Goal: Check status: Check status

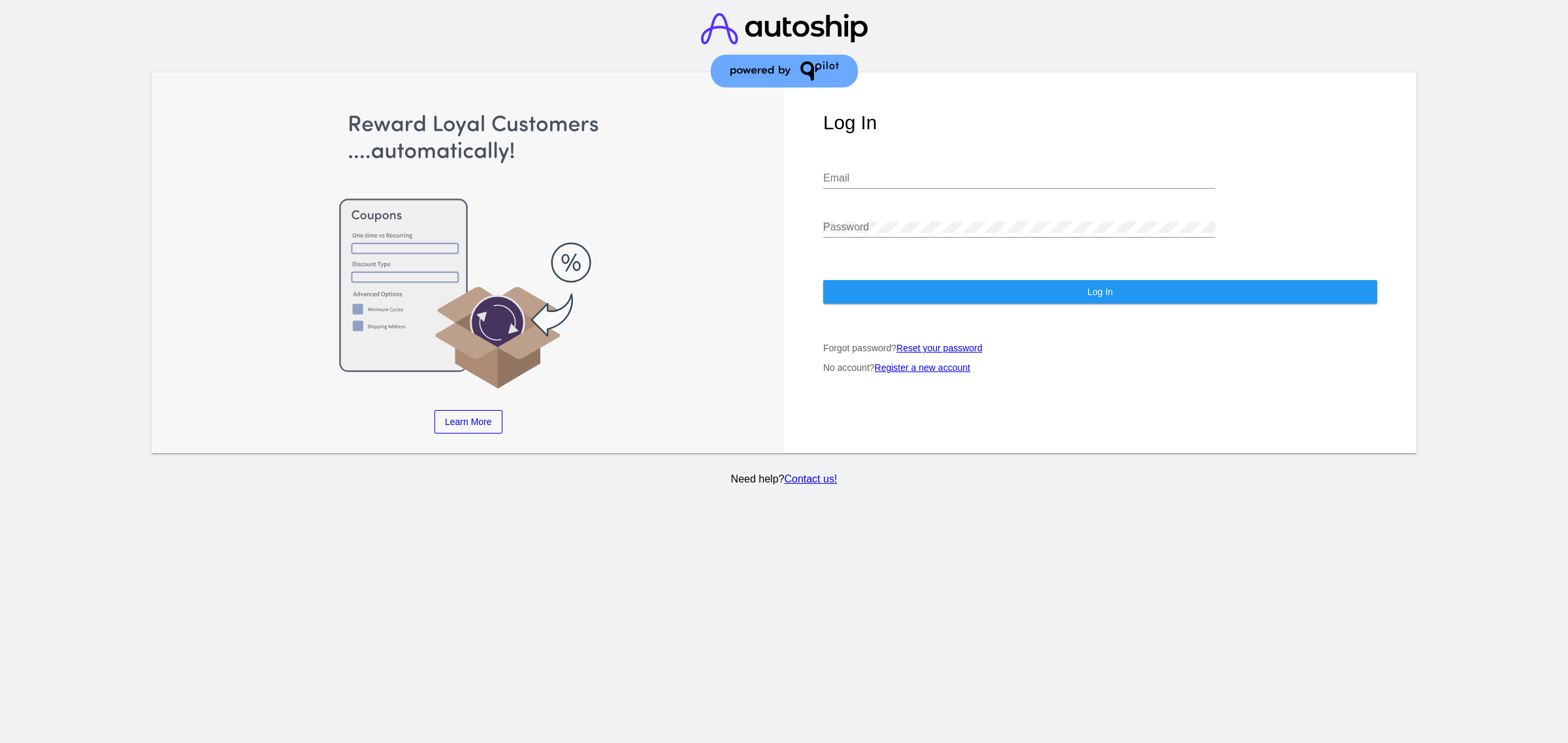
click at [922, 184] on input "Email" at bounding box center [1019, 178] width 392 height 12
type input "[EMAIL_ADDRESS][DOMAIN_NAME]"
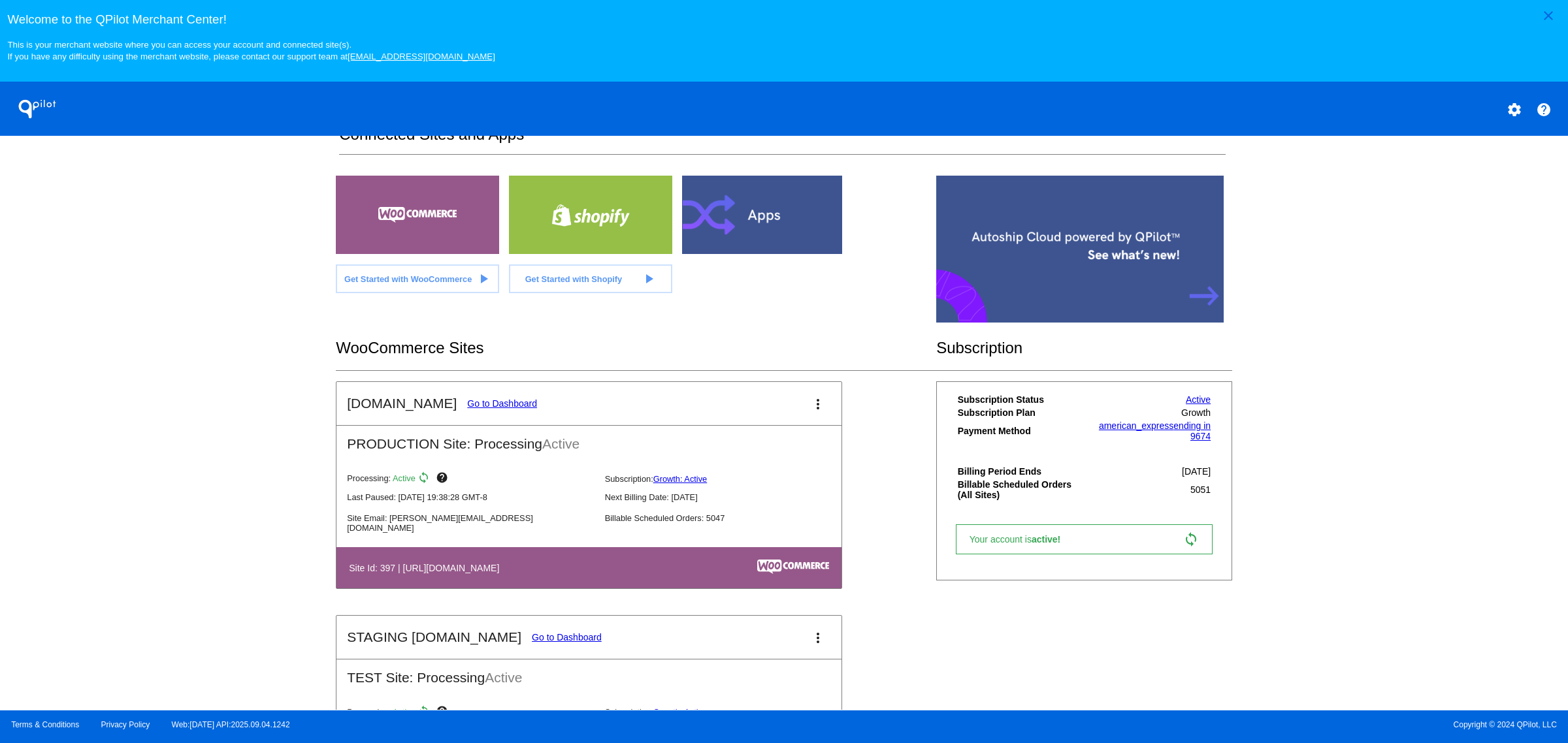
scroll to position [388, 0]
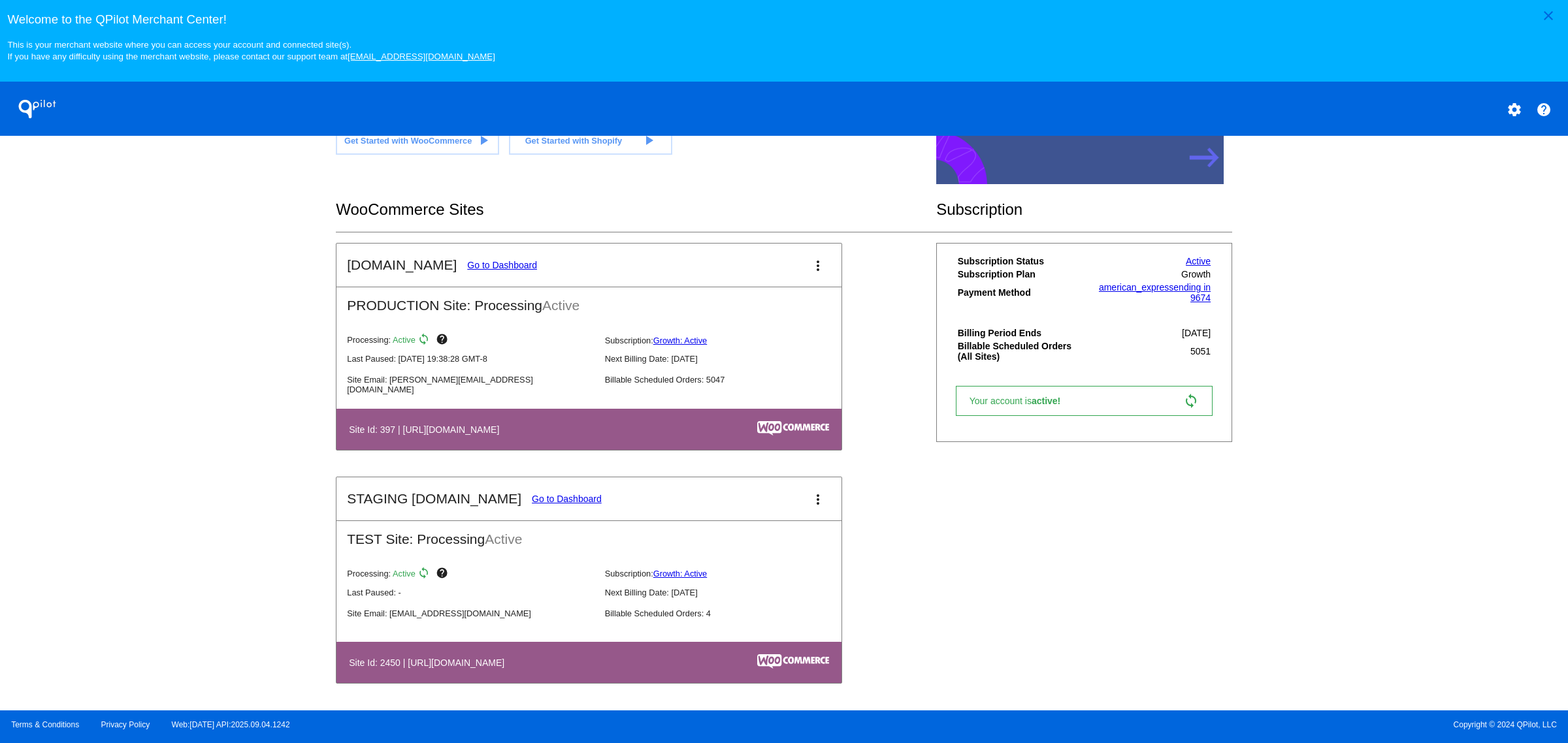
click at [505, 261] on link "Go to Dashboard" at bounding box center [502, 266] width 70 height 10
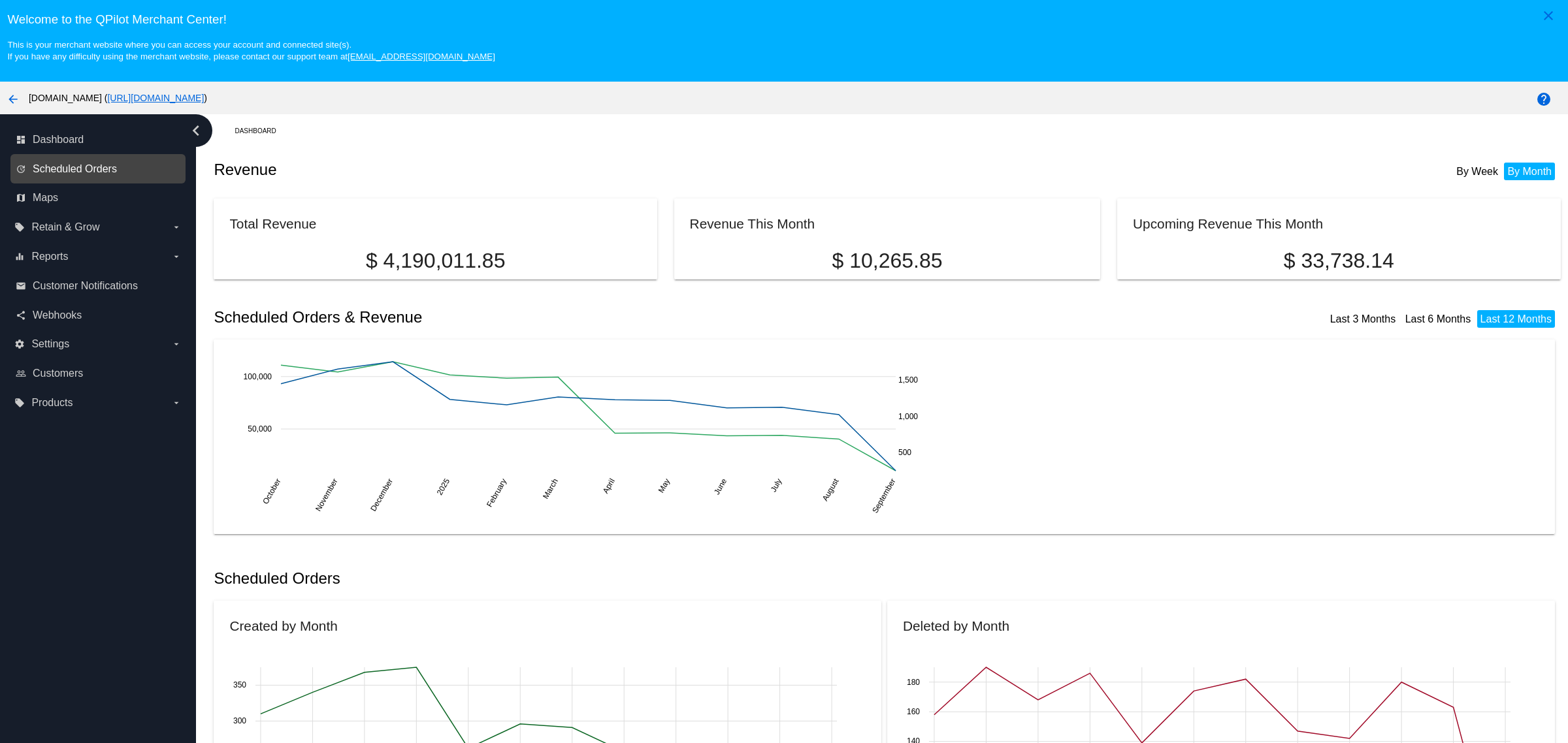
click at [100, 173] on span "Scheduled Orders" at bounding box center [74, 170] width 84 height 12
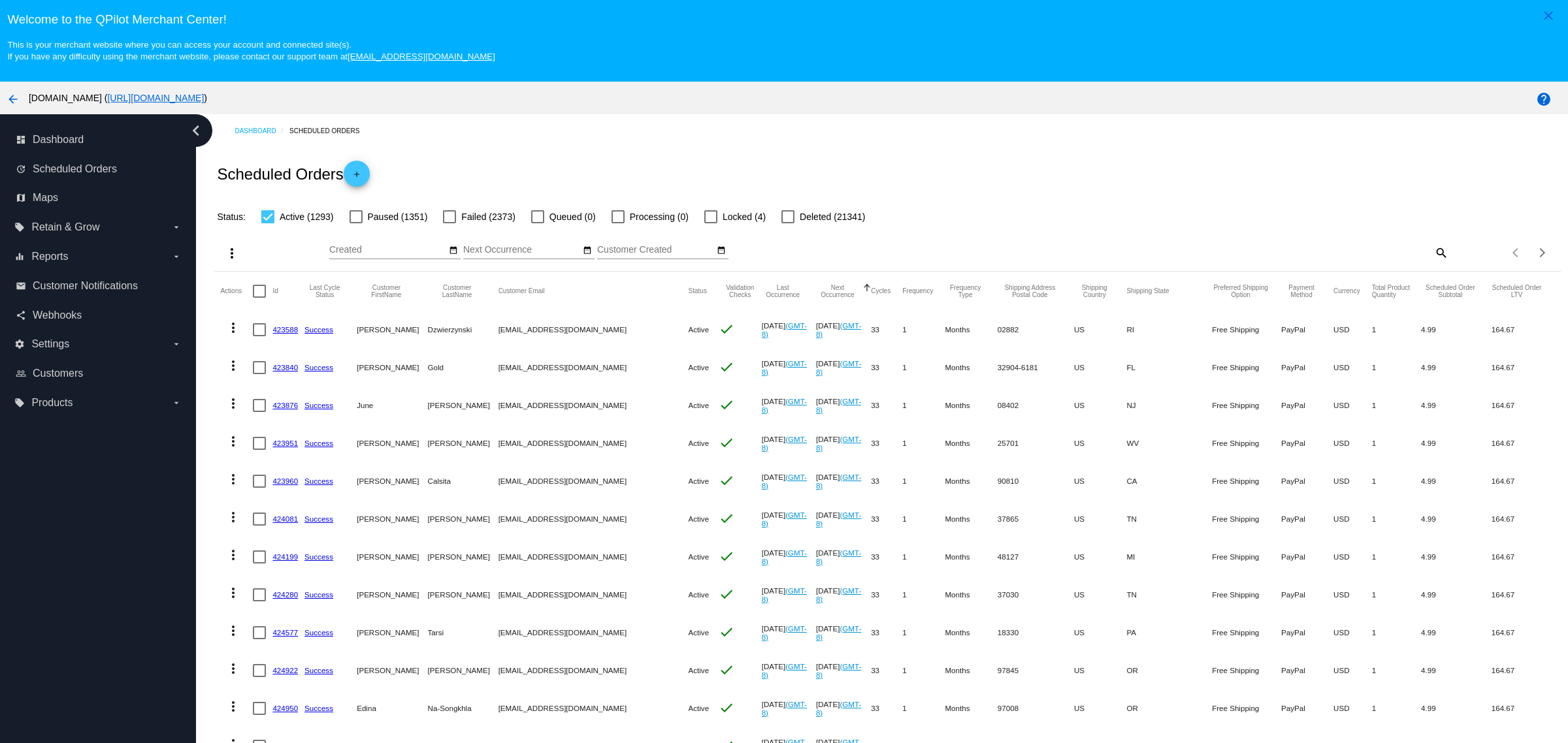
click at [1433, 263] on mat-icon "search" at bounding box center [1441, 252] width 16 height 20
click at [1308, 248] on div "Search" at bounding box center [1281, 246] width 336 height 25
click at [1273, 255] on input "Search" at bounding box center [1281, 250] width 336 height 10
paste input "[EMAIL_ADDRESS][DOMAIN_NAME]"
type input "[EMAIL_ADDRESS][DOMAIN_NAME]"
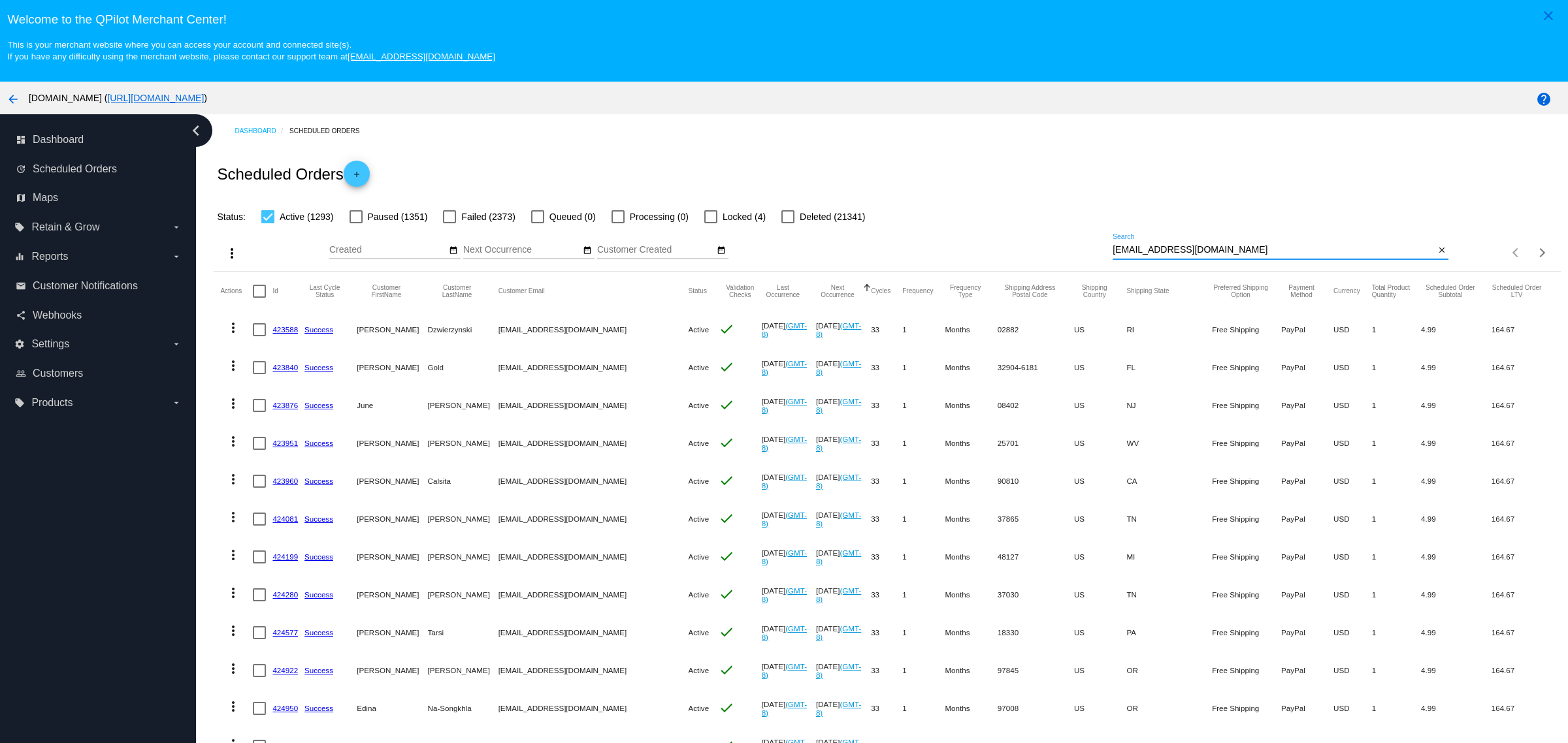
click at [1301, 175] on div "Scheduled Orders add" at bounding box center [887, 174] width 1346 height 52
